Goal: Task Accomplishment & Management: Manage account settings

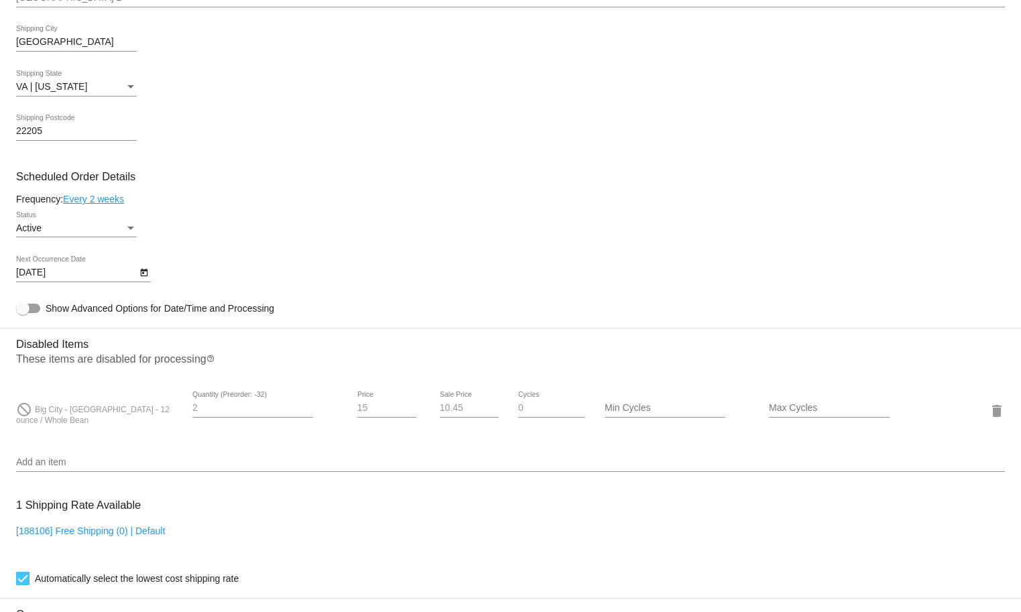
scroll to position [485, 0]
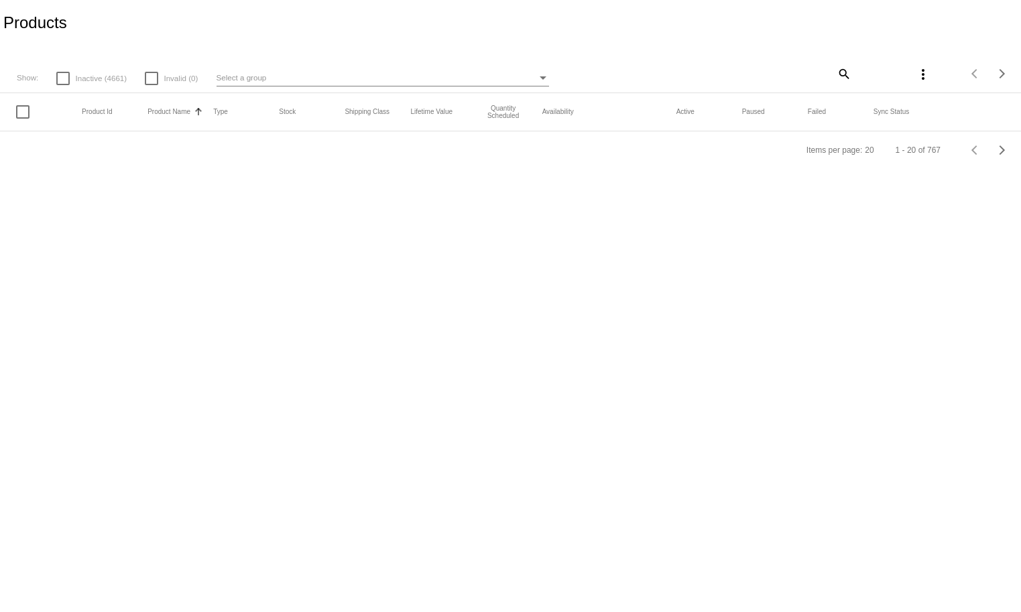
click at [839, 66] on mat-icon "search" at bounding box center [843, 73] width 16 height 21
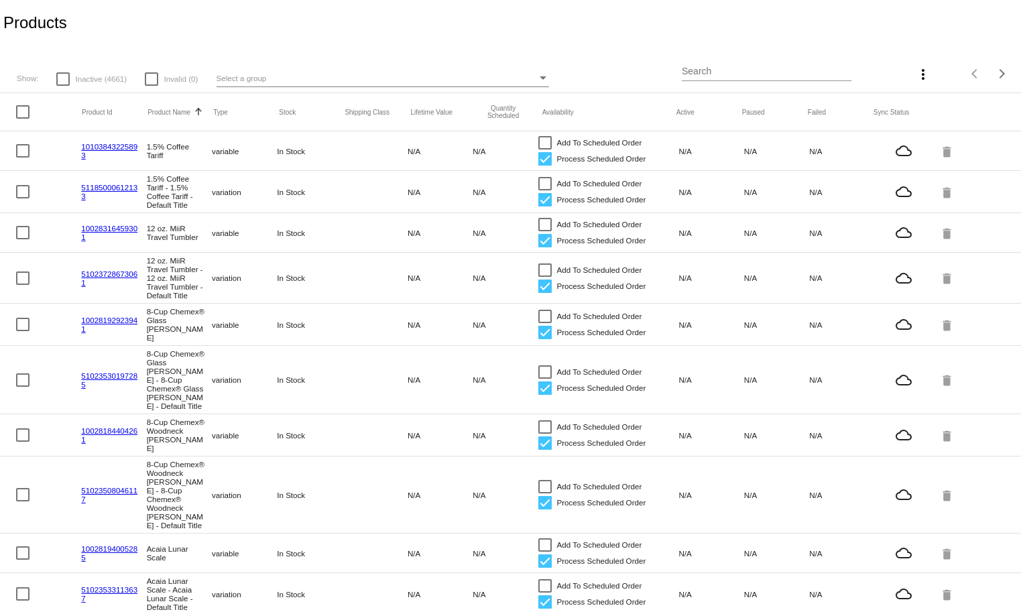
click at [747, 70] on input "Search" at bounding box center [767, 71] width 170 height 11
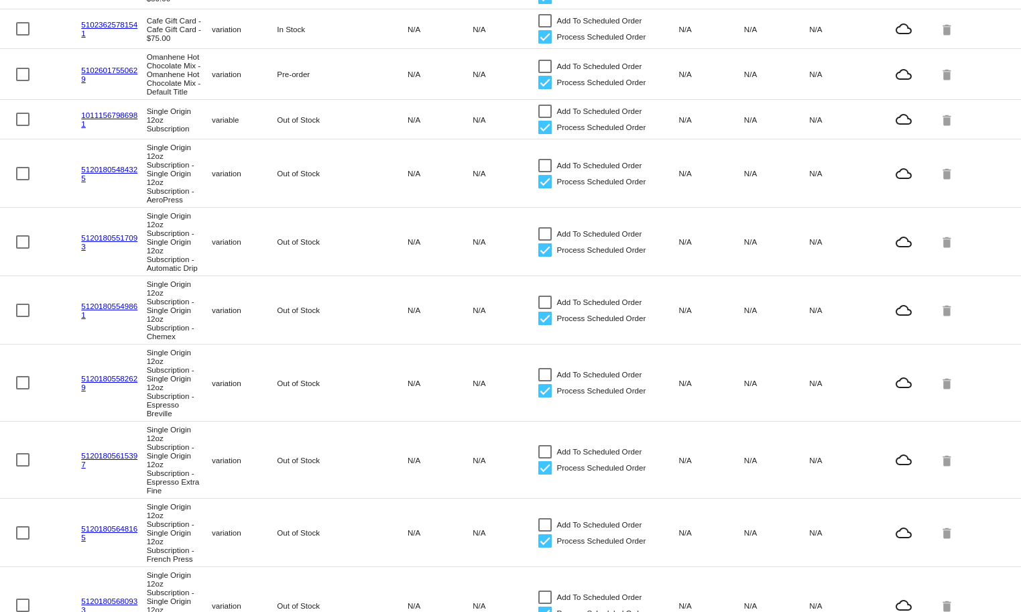
scroll to position [490, 0]
drag, startPoint x: 144, startPoint y: 156, endPoint x: 198, endPoint y: 175, distance: 57.0
click at [198, 175] on mat-cell "Single Origin 12oz Subscription - Single Origin 12oz Subscription - AeroPress" at bounding box center [179, 175] width 65 height 68
copy mat-cell "Single Origin 12oz Subscription -"
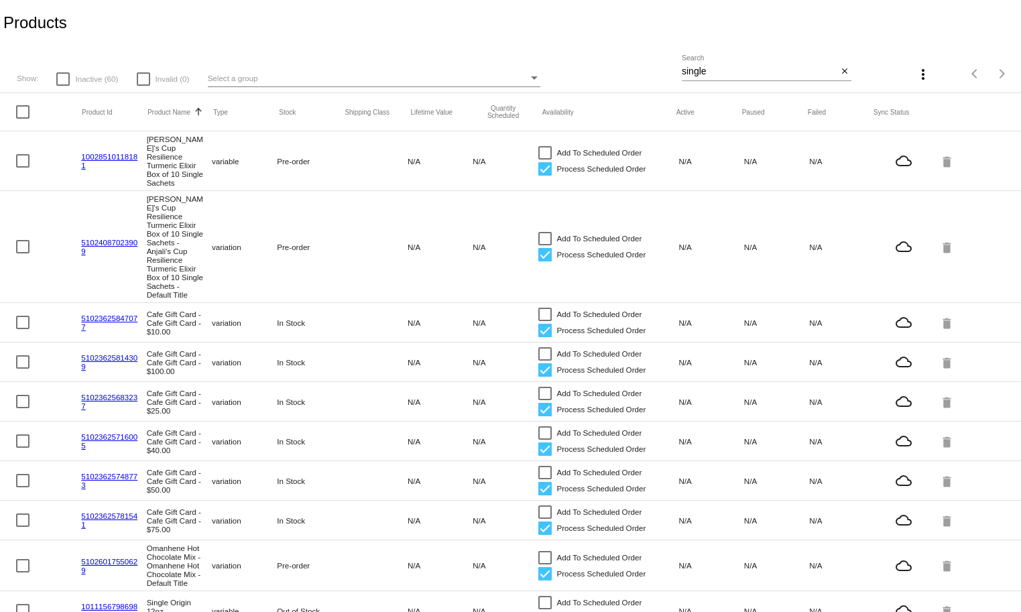
click at [742, 74] on input "single" at bounding box center [760, 71] width 156 height 11
paste input "Single Origin 12oz Subscription -"
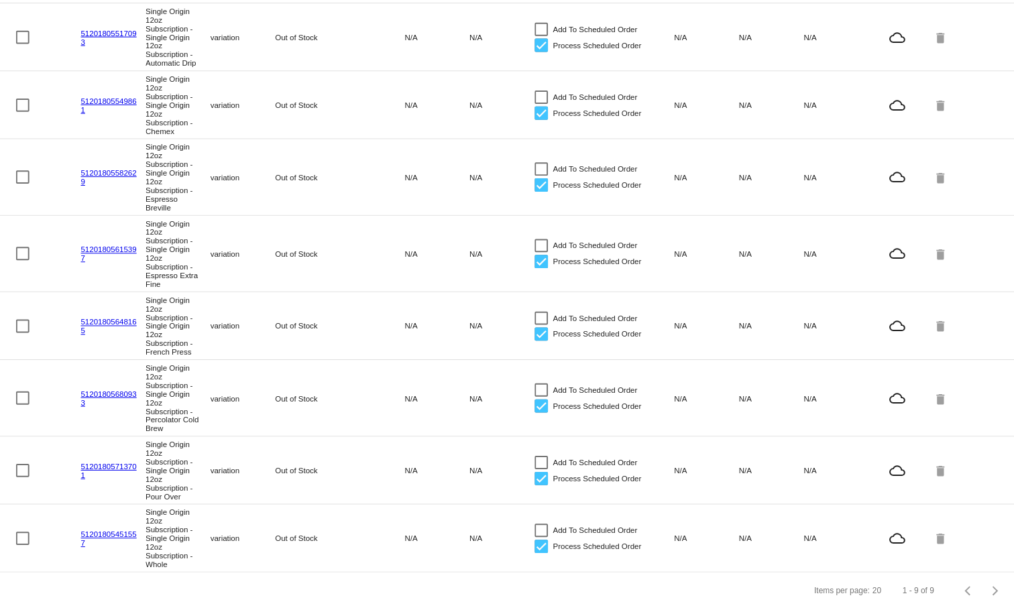
scroll to position [188, 0]
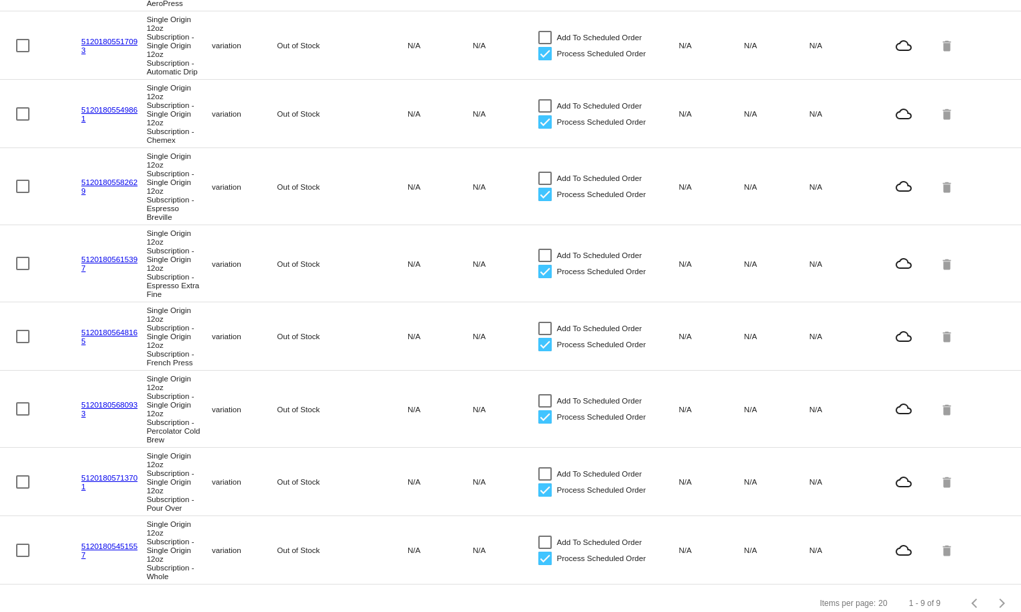
type input "Single Origin 12oz Subscription -"
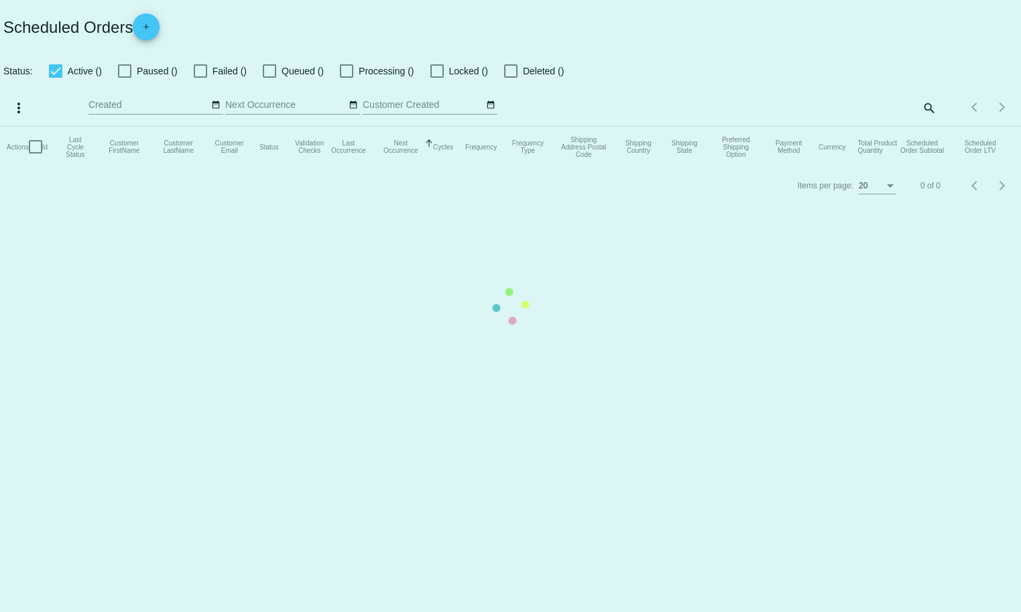
checkbox input "true"
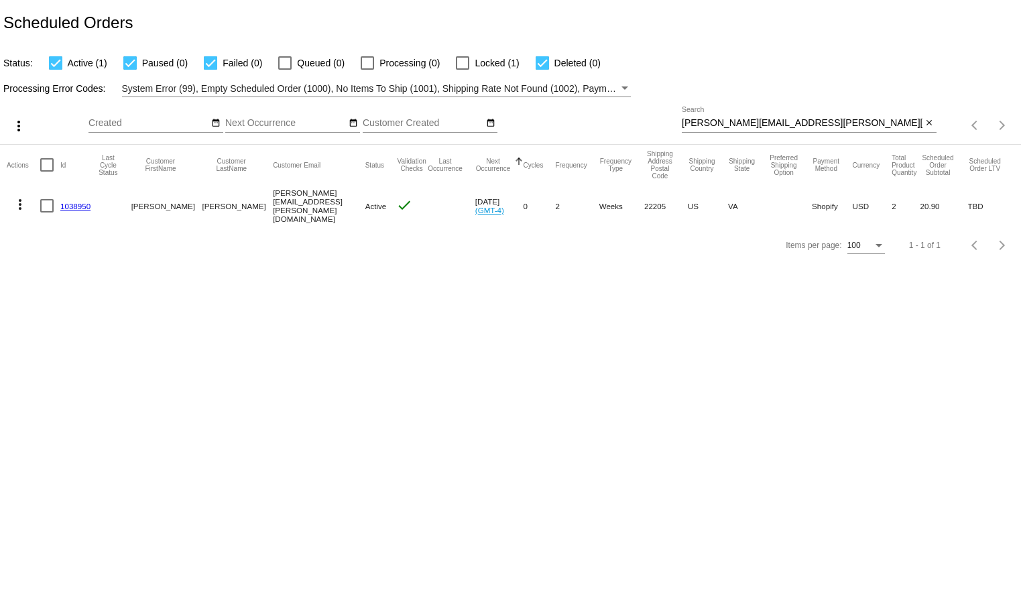
click at [824, 115] on div "mulieri.laurie@gmail.com Search" at bounding box center [802, 120] width 241 height 26
paste input "devereaux@mac.com"
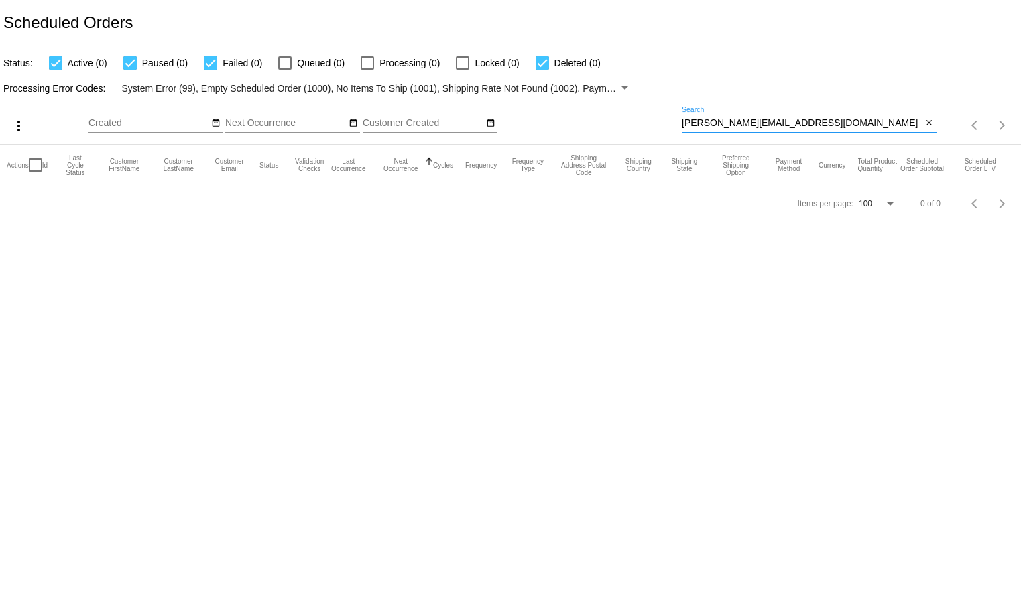
type input "devereaux@mac.com"
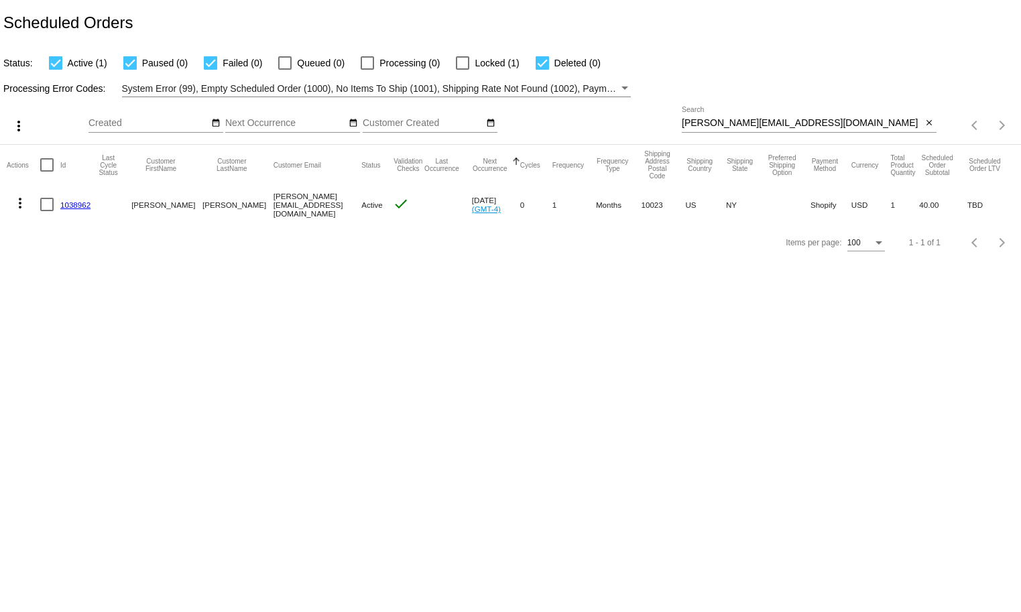
drag, startPoint x: 106, startPoint y: 217, endPoint x: 42, endPoint y: 215, distance: 63.7
click at [56, 213] on mat-row "more_vert 1038962 Richard Devereaux devereaux@mac.com Active check Oct 6 2025 (…" at bounding box center [511, 204] width 1008 height 39
copy mat-row "1038962"
drag, startPoint x: 701, startPoint y: 383, endPoint x: 46, endPoint y: 384, distance: 654.9
click at [700, 383] on body "Scheduled Orders Status: Active (1) Paused (0) Failed (0) Queued (0) Processing…" at bounding box center [510, 306] width 1021 height 612
